Goal: Task Accomplishment & Management: Manage account settings

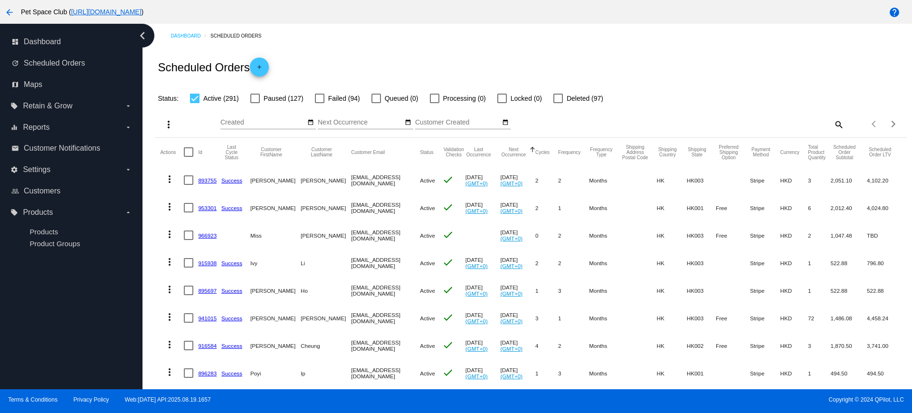
click at [833, 125] on mat-icon "search" at bounding box center [838, 124] width 11 height 15
click at [715, 119] on input "Search" at bounding box center [750, 123] width 187 height 8
paste input "814850"
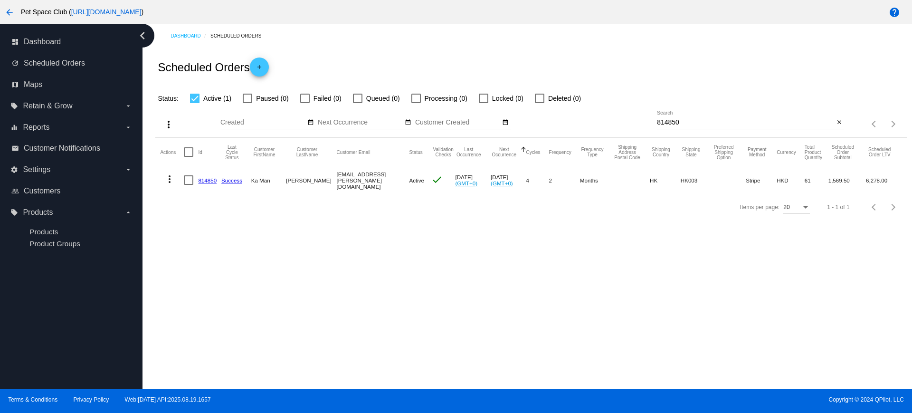
click at [643, 117] on div "more_vert Aug Jan Feb Mar [DATE]" at bounding box center [530, 121] width 751 height 34
paste input "917843"
type input "917843"
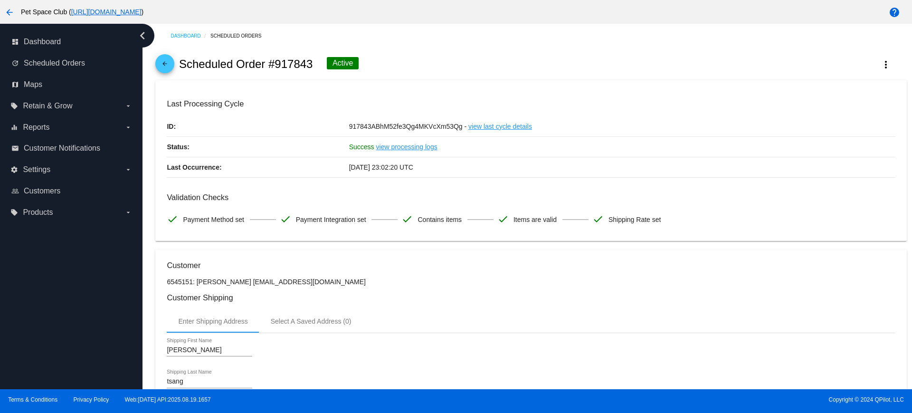
click at [149, 181] on div "Dashboard Scheduled Orders arrow_back Scheduled Order #917843 Active more_vert …" at bounding box center [528, 206] width 770 height 365
click at [886, 70] on button "more_vert" at bounding box center [886, 64] width 42 height 17
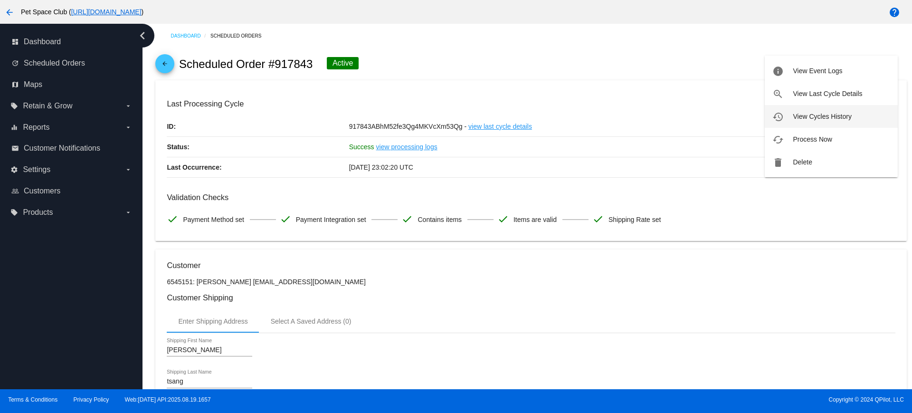
click at [828, 118] on span "View Cycles History" at bounding box center [822, 117] width 58 height 8
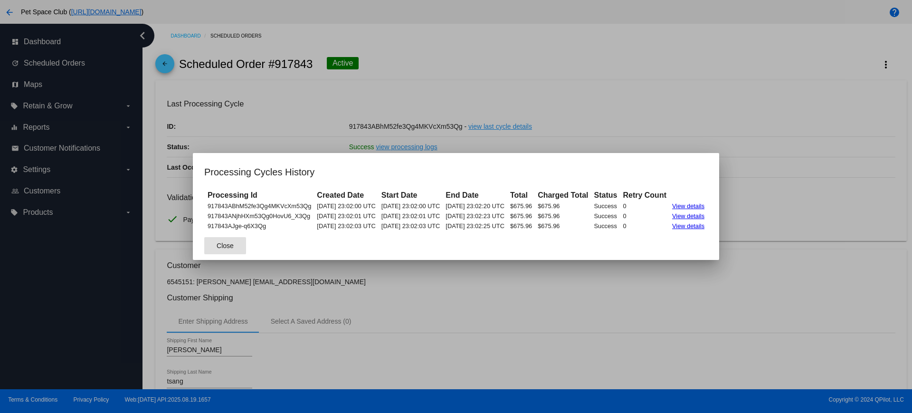
click at [775, 118] on div at bounding box center [456, 206] width 912 height 413
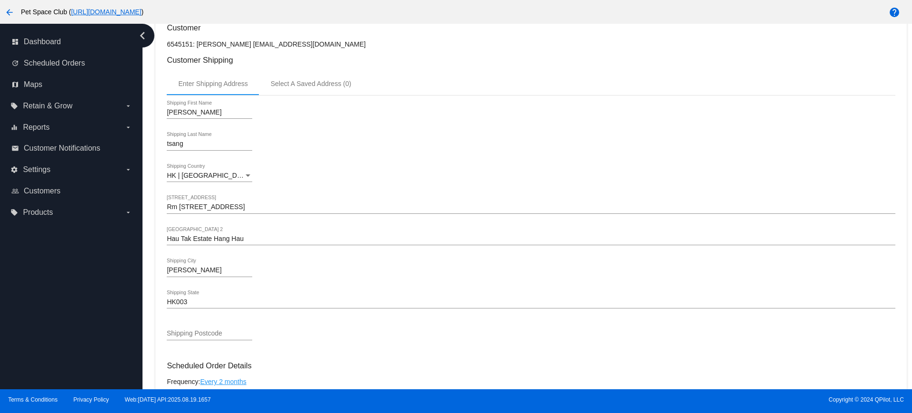
scroll to position [416, 0]
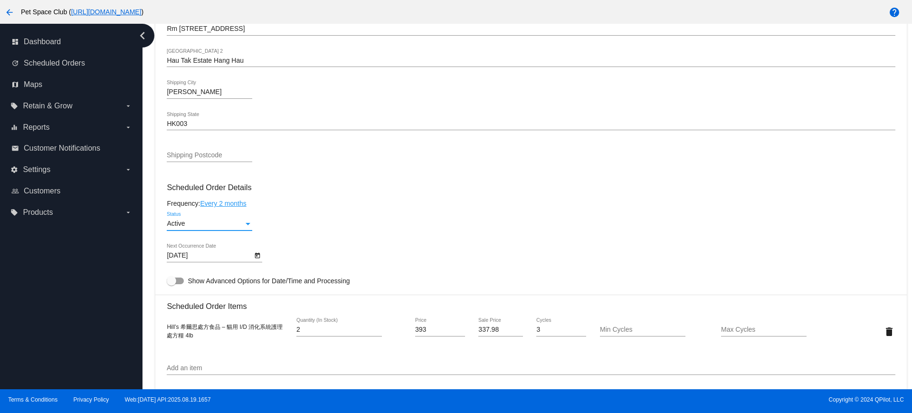
click at [248, 227] on div "Status" at bounding box center [248, 224] width 9 height 8
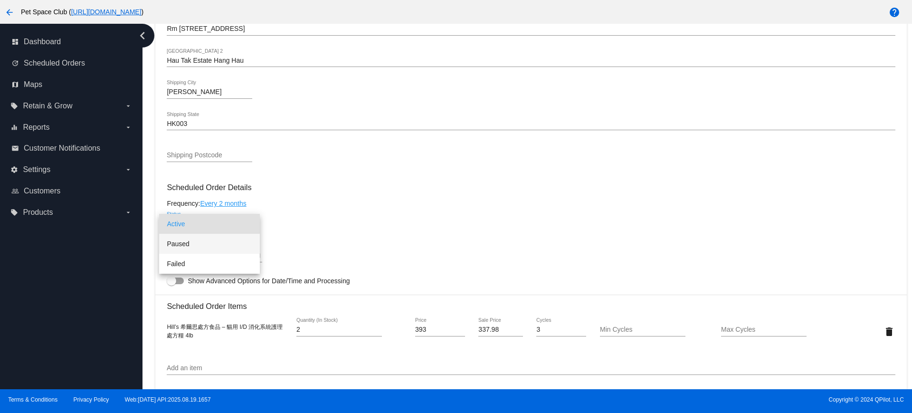
click at [199, 245] on span "Paused" at bounding box center [210, 244] width 86 height 20
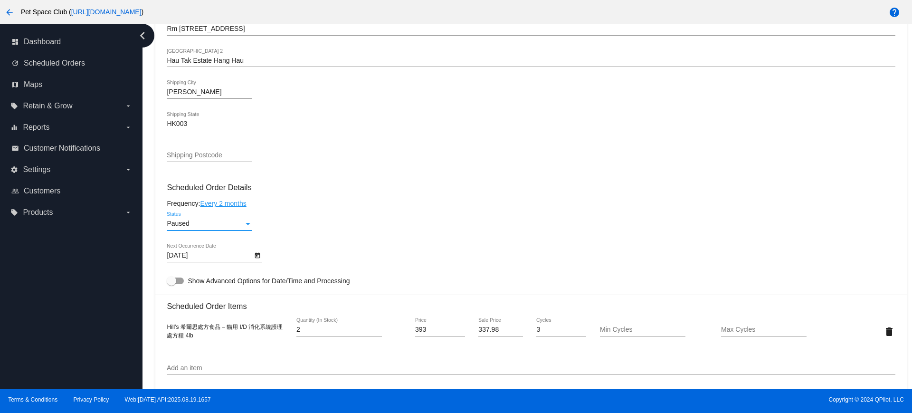
click at [371, 207] on mat-card-content "Customer 6545151: kathy tsang kakakathy999@yahoo.com.hk Customer Shipping Enter…" at bounding box center [531, 292] width 728 height 895
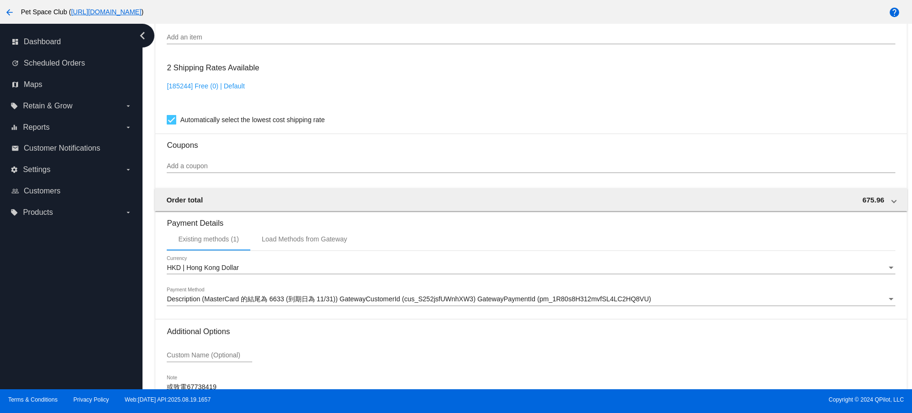
scroll to position [811, 0]
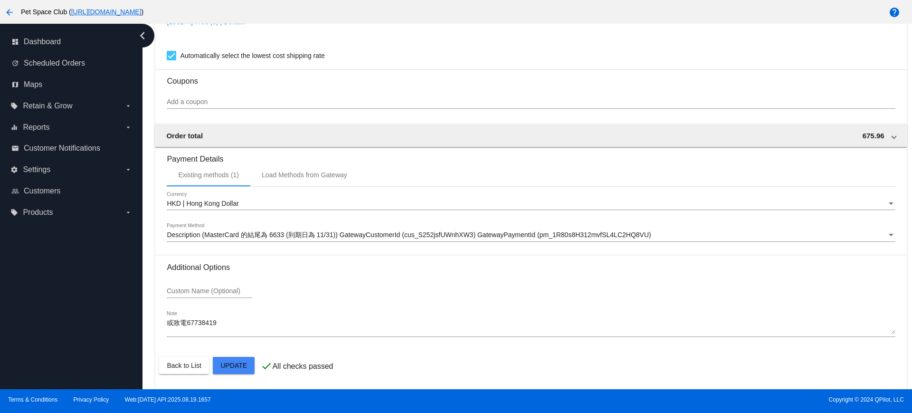
click at [224, 374] on mat-card-actions "Back to List Update" at bounding box center [531, 365] width 744 height 25
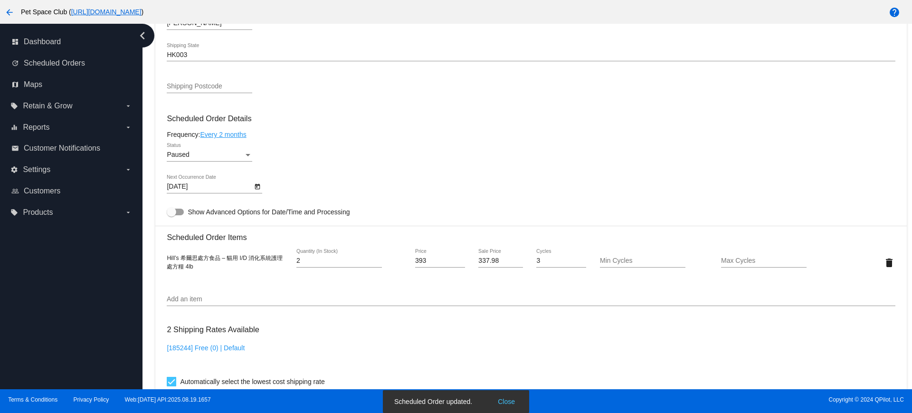
scroll to position [514, 0]
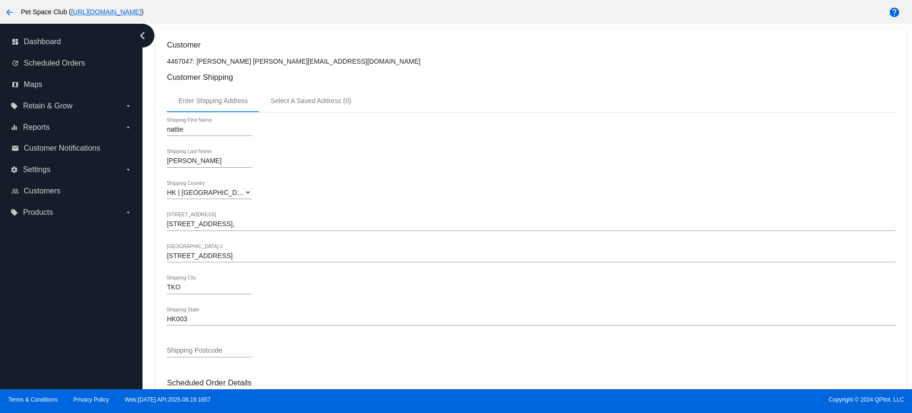
scroll to position [238, 0]
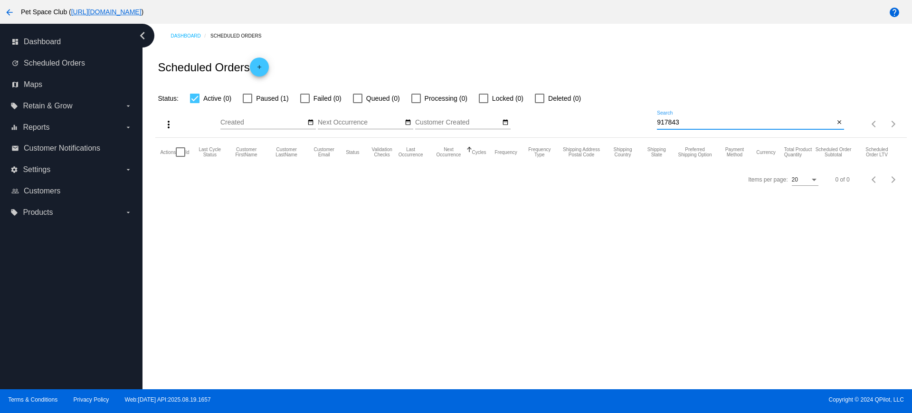
drag, startPoint x: 696, startPoint y: 122, endPoint x: 632, endPoint y: 120, distance: 63.7
click at [632, 120] on div "more_vert Aug Jan Feb Mar [DATE]" at bounding box center [530, 121] width 751 height 34
paste input "727091"
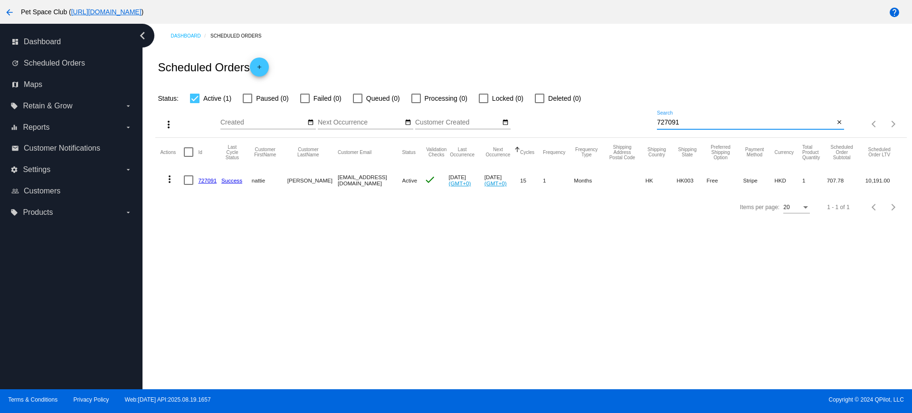
type input "727091"
drag, startPoint x: 696, startPoint y: 122, endPoint x: 645, endPoint y: 123, distance: 50.8
click at [645, 123] on div "more_vert Aug Jan Feb Mar [DATE]" at bounding box center [530, 121] width 751 height 34
paste input "934638"
type input "934638"
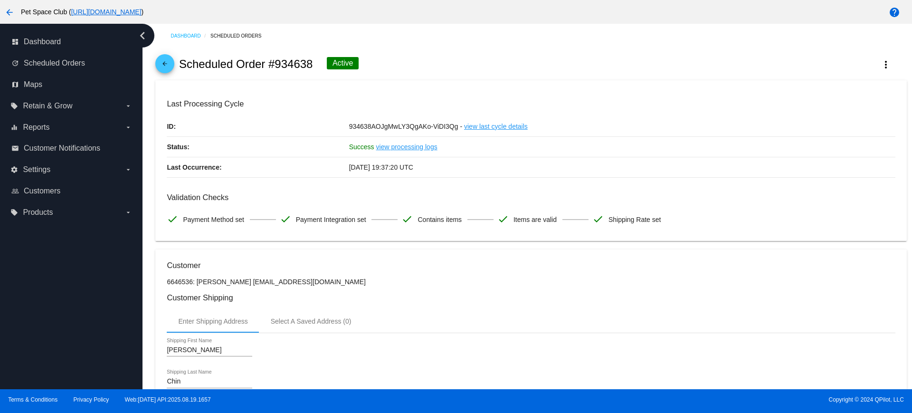
drag, startPoint x: 311, startPoint y: 62, endPoint x: 287, endPoint y: 64, distance: 24.3
click at [287, 64] on h2 "Scheduled Order #934638" at bounding box center [246, 63] width 134 height 13
click at [533, 55] on div "arrow_back Scheduled Order #934638 Active more_vert" at bounding box center [530, 64] width 751 height 32
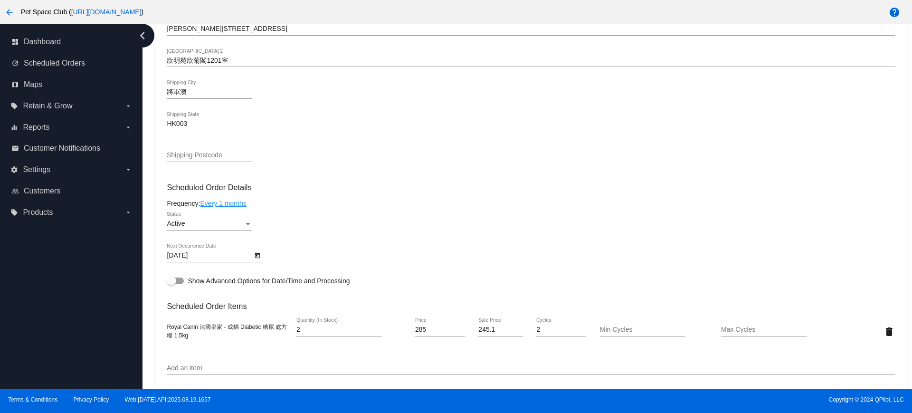
scroll to position [475, 0]
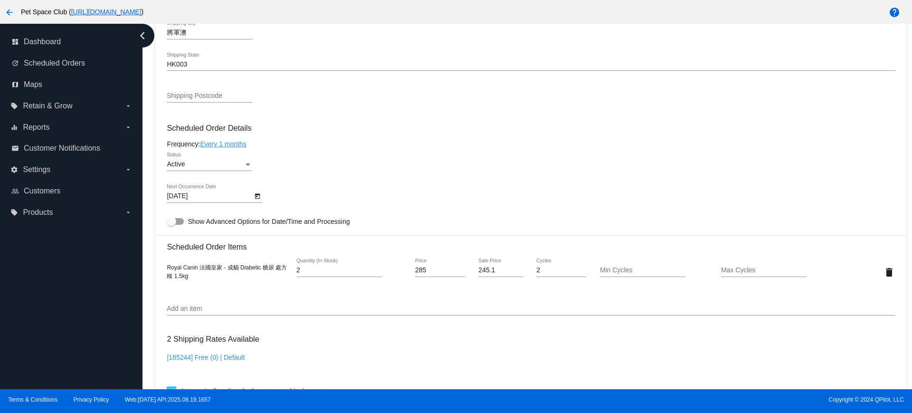
click at [149, 208] on div "Dashboard Scheduled Orders arrow_back Scheduled Order #934638 Active more_vert …" at bounding box center [528, 206] width 770 height 365
click at [150, 259] on div "Dashboard Scheduled Orders arrow_back Scheduled Order #934638 Active more_vert …" at bounding box center [531, 137] width 762 height 1176
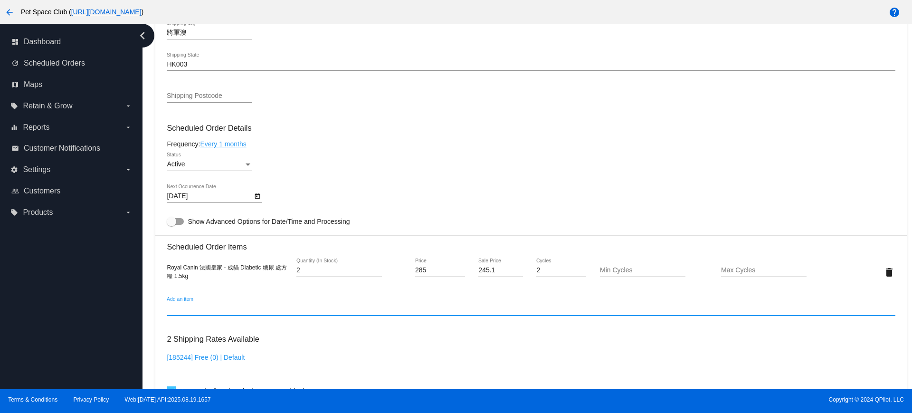
click at [178, 311] on input "Add an item" at bounding box center [531, 309] width 728 height 8
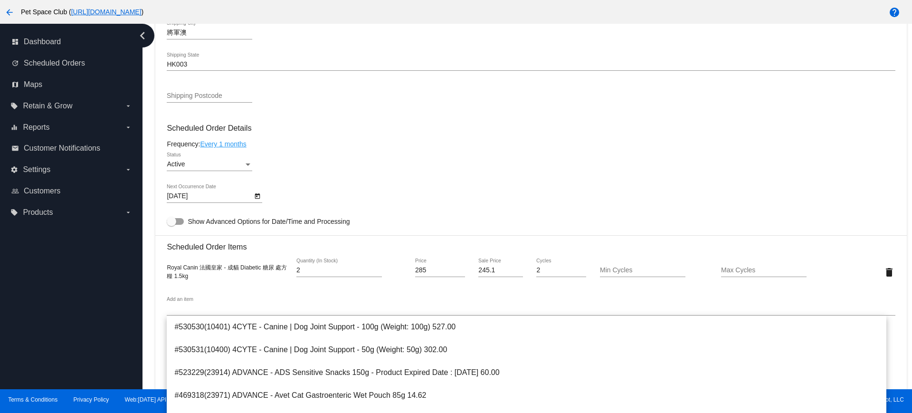
click at [144, 264] on div "Dashboard Scheduled Orders arrow_back Scheduled Order #934638 Active more_vert …" at bounding box center [528, 206] width 770 height 365
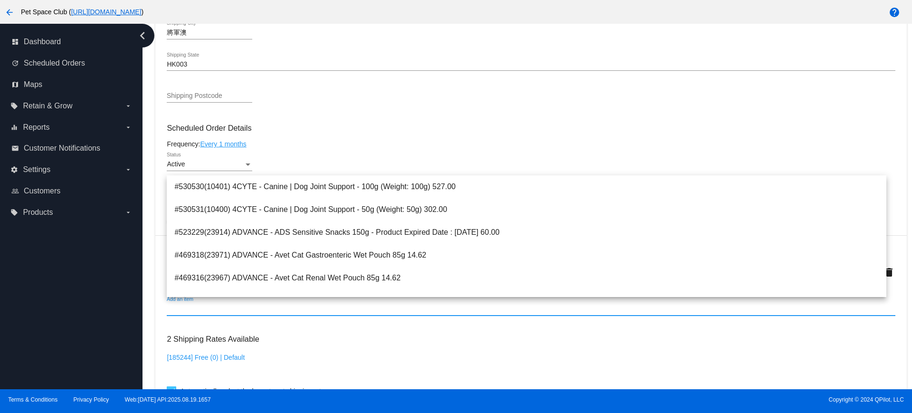
click at [185, 308] on input "Add an item" at bounding box center [531, 309] width 728 height 8
paste input "Gastrointestinal"
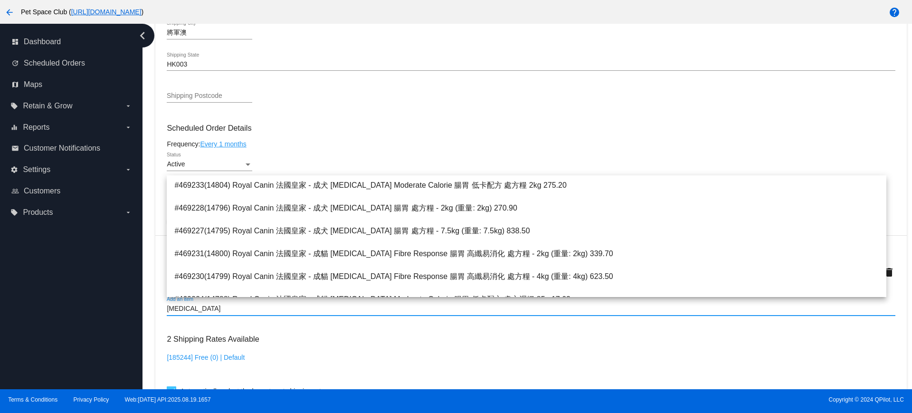
scroll to position [950, 0]
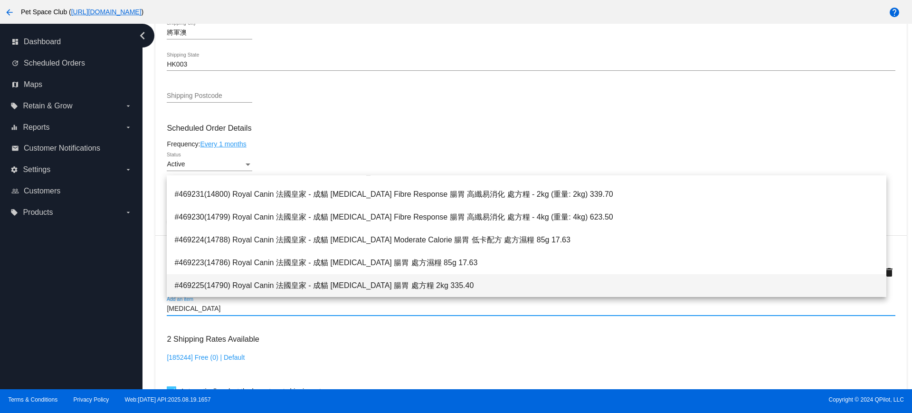
type input "Gastrointestinal"
click at [440, 286] on span "#469225(14790) Royal Canin 法國皇家 - 成貓 Gastrointestinal 腸胃 處方糧 2kg 335.40" at bounding box center [526, 285] width 704 height 23
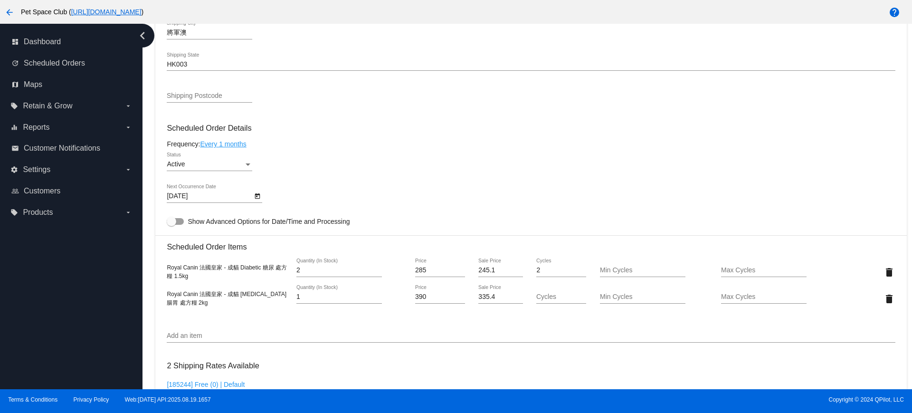
click at [147, 251] on div "Dashboard Scheduled Orders arrow_back Scheduled Order #934638 Active more_vert …" at bounding box center [528, 206] width 770 height 365
click at [185, 337] on input "Add an item" at bounding box center [531, 336] width 728 height 8
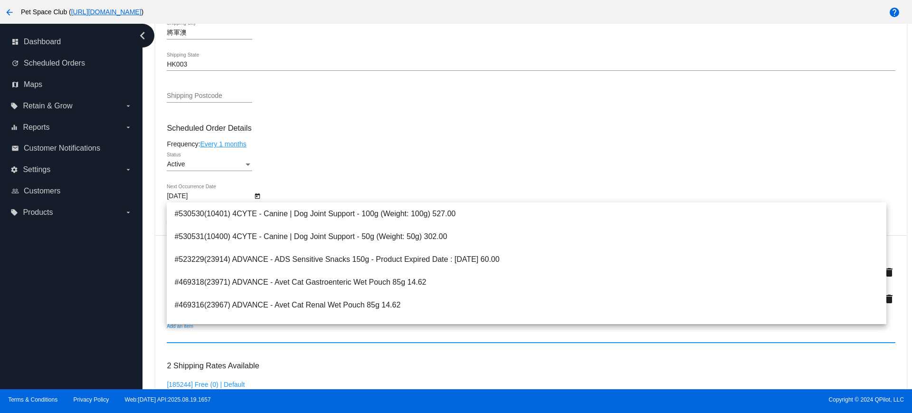
paste input "Diabetic"
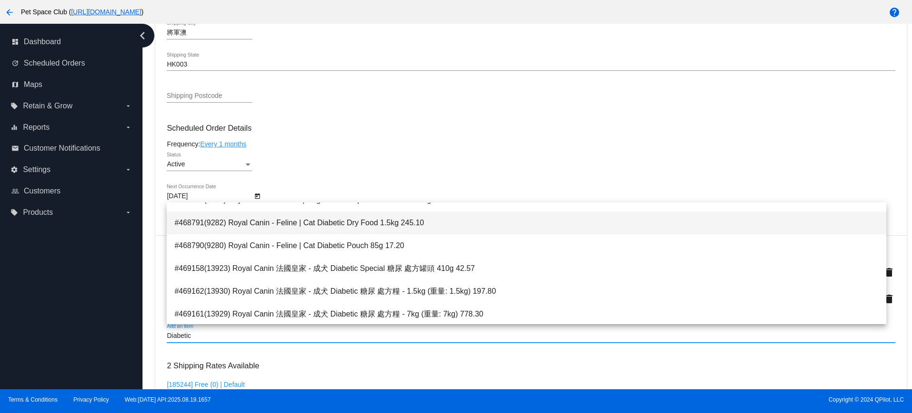
scroll to position [106, 0]
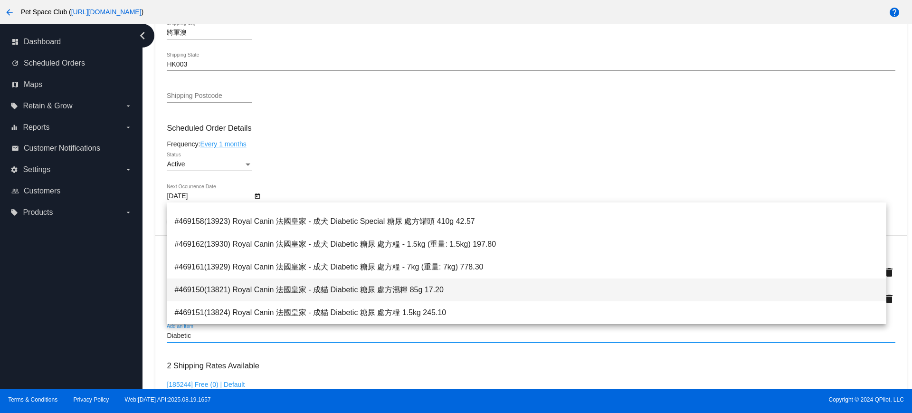
type input "Diabetic"
click at [352, 291] on span "#469150(13821) Royal Canin 法國皇家 - 成貓 Diabetic 糖尿 處方濕糧 85g 17.20" at bounding box center [526, 289] width 704 height 23
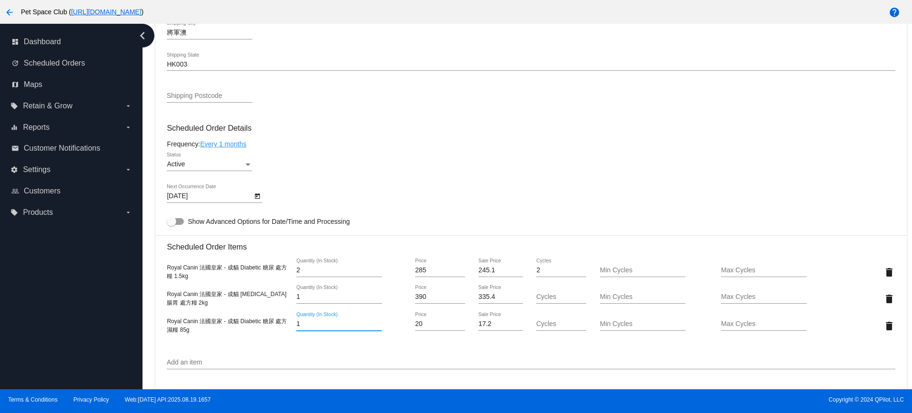
drag, startPoint x: 305, startPoint y: 323, endPoint x: 294, endPoint y: 324, distance: 11.4
click at [294, 324] on div "1 Quantity (In Stock)" at bounding box center [349, 325] width 122 height 27
type input "6"
click at [885, 271] on mat-card "Customer 6646536: Wai Ngor Chin cheungyeebbi@gmail.com Customer Shipping Enter …" at bounding box center [530, 276] width 751 height 1004
click at [884, 274] on mat-icon "delete" at bounding box center [889, 272] width 11 height 11
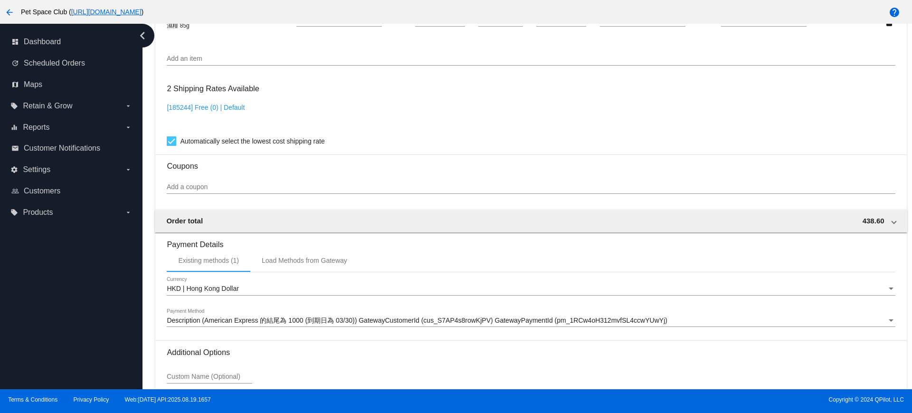
scroll to position [837, 0]
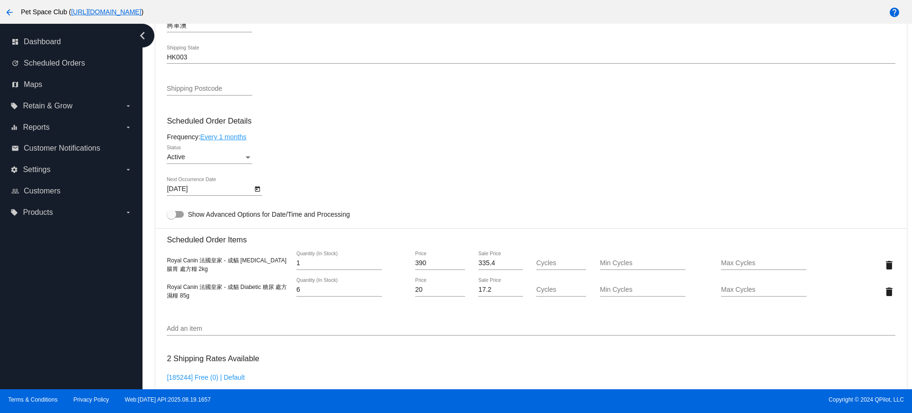
scroll to position [481, 0]
click at [134, 264] on div "dashboard Dashboard update Scheduled Orders map Maps local_offer Retain & Grow …" at bounding box center [71, 206] width 143 height 365
drag, startPoint x: 168, startPoint y: 262, endPoint x: 212, endPoint y: 269, distance: 45.2
click at [212, 269] on div "Royal Canin 法國皇家 - 成貓 Gastrointestinal 腸胃 處方糧 2kg" at bounding box center [228, 266] width 122 height 17
copy span "Royal Canin 法國皇家 - 成貓 Gastrointestinal 腸胃 處方糧 2kg"
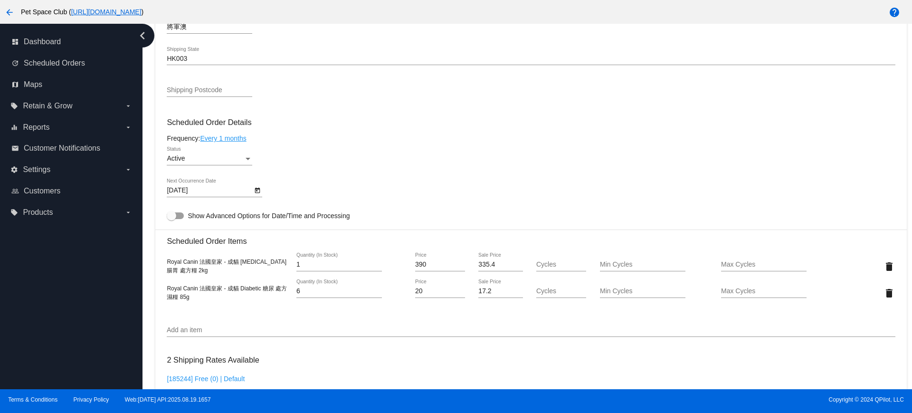
click at [95, 272] on div "dashboard Dashboard update Scheduled Orders map Maps local_offer Retain & Grow …" at bounding box center [71, 206] width 143 height 365
drag, startPoint x: 166, startPoint y: 289, endPoint x: 199, endPoint y: 298, distance: 33.9
click at [199, 298] on mat-card "Customer 6646536: Wai Ngor Chin cheungyeebbi@gmail.com Customer Shipping Enter …" at bounding box center [530, 257] width 751 height 977
copy span "Royal Canin 法國皇家 - 成貓 Diabetic 糖尿 處方濕糧 85g"
drag, startPoint x: 94, startPoint y: 310, endPoint x: 92, endPoint y: 299, distance: 11.1
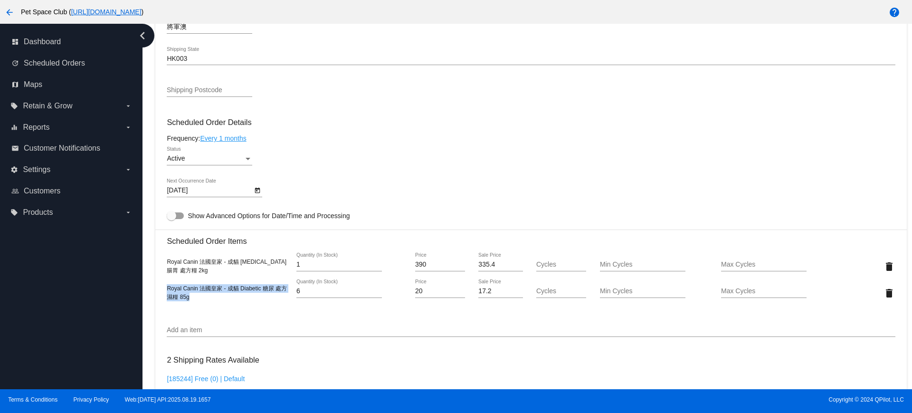
click at [94, 309] on div "dashboard Dashboard update Scheduled Orders map Maps local_offer Retain & Grow …" at bounding box center [71, 206] width 143 height 365
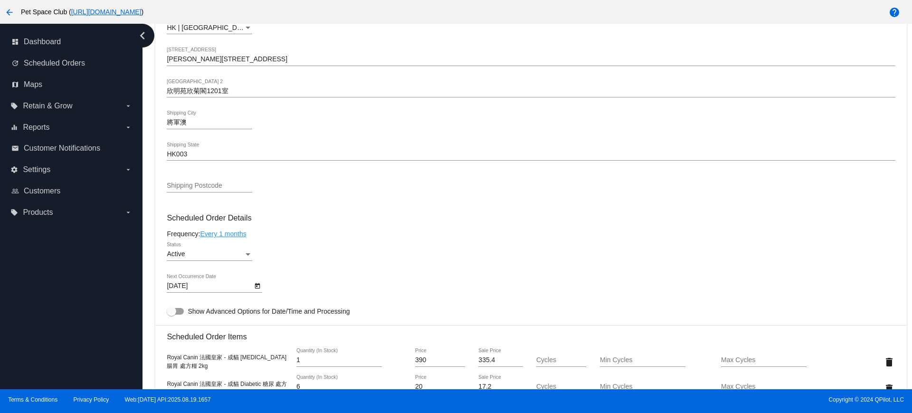
scroll to position [535, 0]
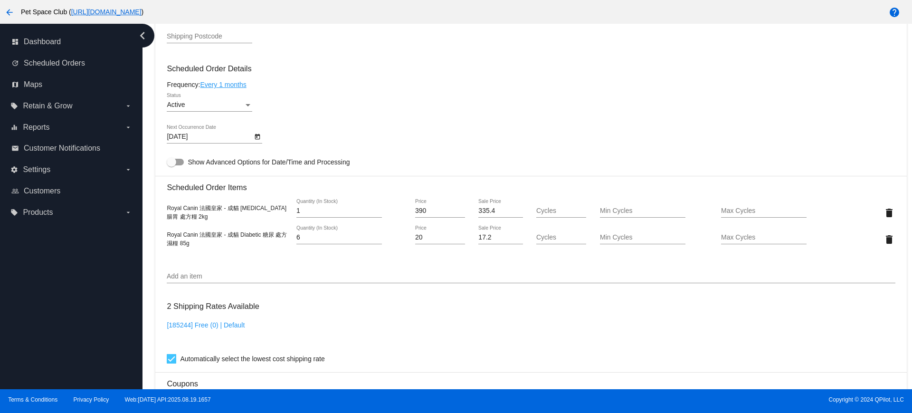
click at [94, 309] on div "dashboard Dashboard update Scheduled Orders map Maps local_offer Retain & Grow …" at bounding box center [71, 206] width 143 height 365
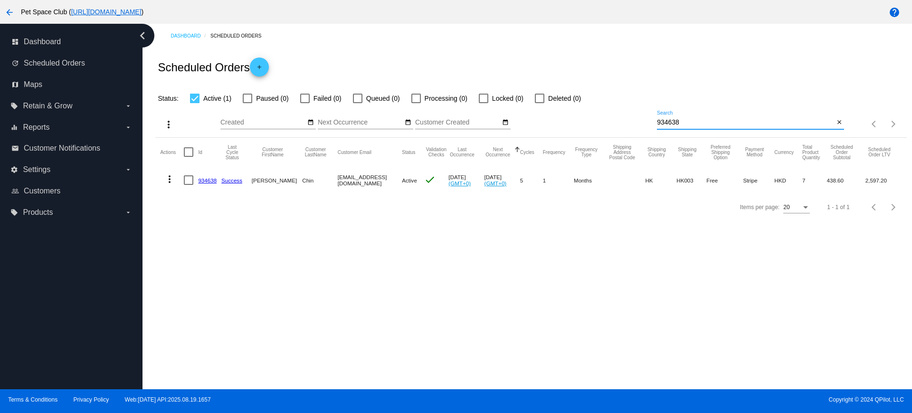
drag, startPoint x: 692, startPoint y: 124, endPoint x: 633, endPoint y: 121, distance: 59.0
click at [633, 121] on div "more_vert Aug Jan Feb Mar [DATE]" at bounding box center [530, 121] width 751 height 34
paste input "[EMAIL_ADDRESS][DOMAIN_NAME]"
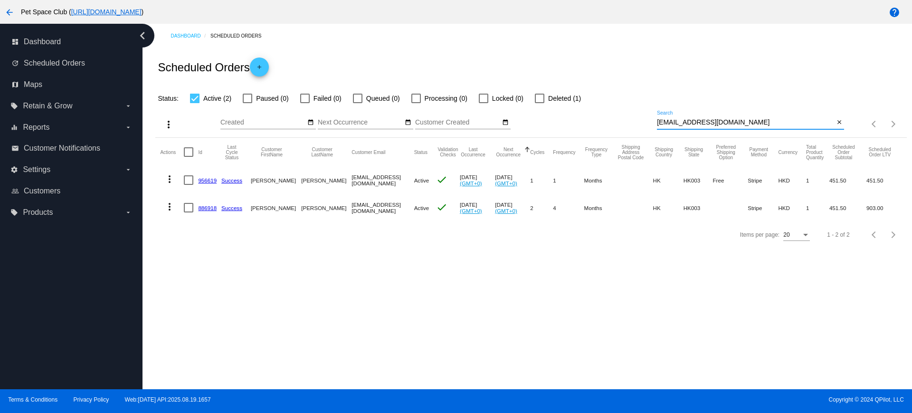
type input "[EMAIL_ADDRESS][DOMAIN_NAME]"
drag, startPoint x: 204, startPoint y: 181, endPoint x: 526, endPoint y: 305, distance: 345.6
click at [526, 305] on div "Dashboard Scheduled Orders Scheduled Orders add Status: Active (2) Paused (0) F…" at bounding box center [528, 206] width 770 height 365
